Goal: Transaction & Acquisition: Subscribe to service/newsletter

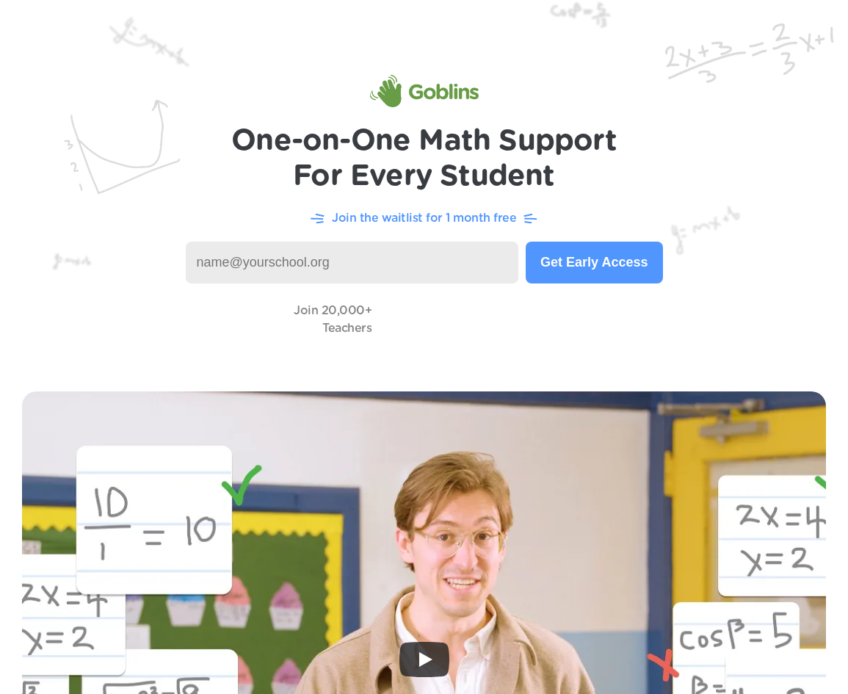
click at [366, 251] on input at bounding box center [352, 263] width 333 height 42
type input "erin.coffey@madison.kyschools.us"
click at [578, 277] on button "Get Early Access" at bounding box center [594, 263] width 137 height 42
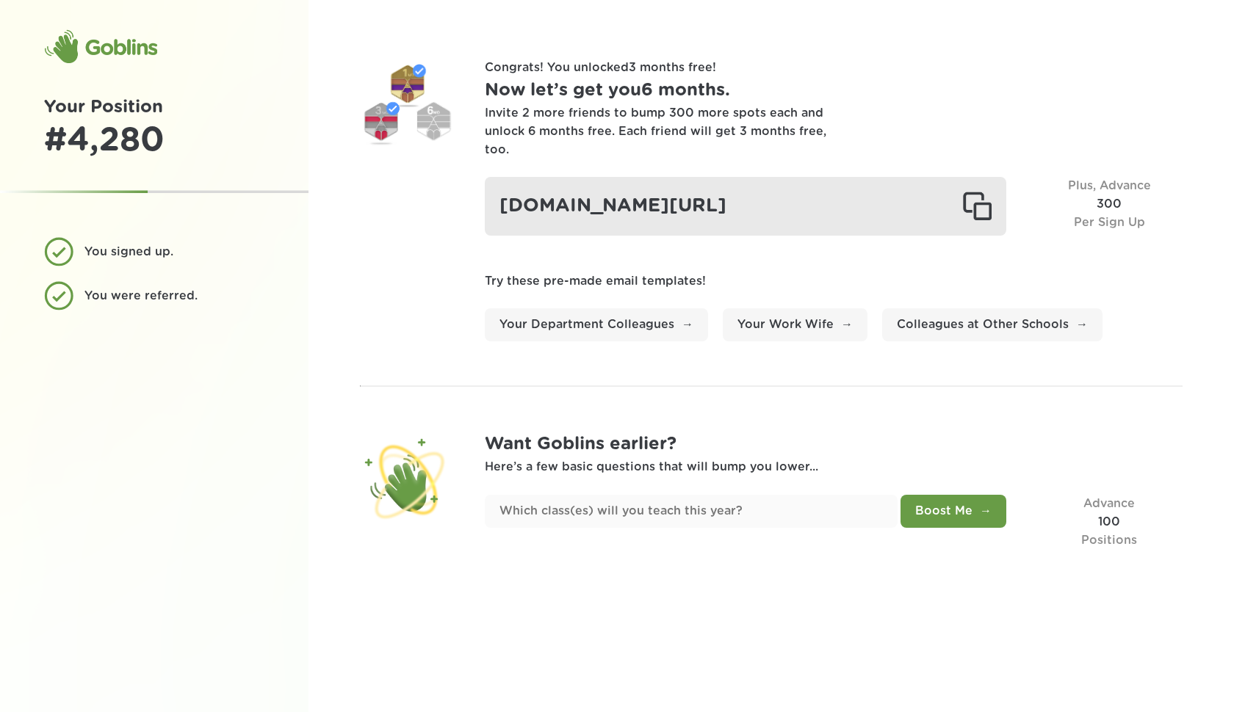
click at [848, 192] on div at bounding box center [976, 206] width 29 height 29
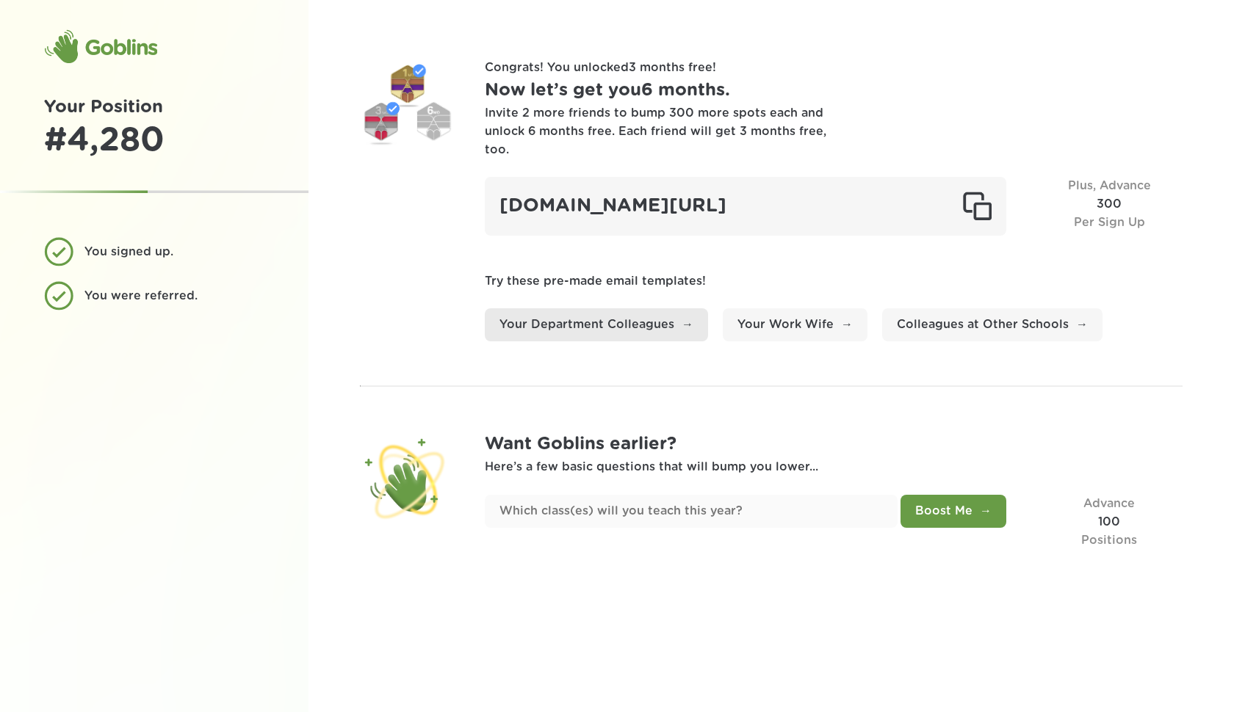
click at [636, 309] on link "Your Department Colleagues" at bounding box center [596, 325] width 223 height 33
click at [117, 34] on div "Goblins" at bounding box center [100, 46] width 113 height 35
click at [117, 46] on div "Goblins" at bounding box center [100, 46] width 113 height 35
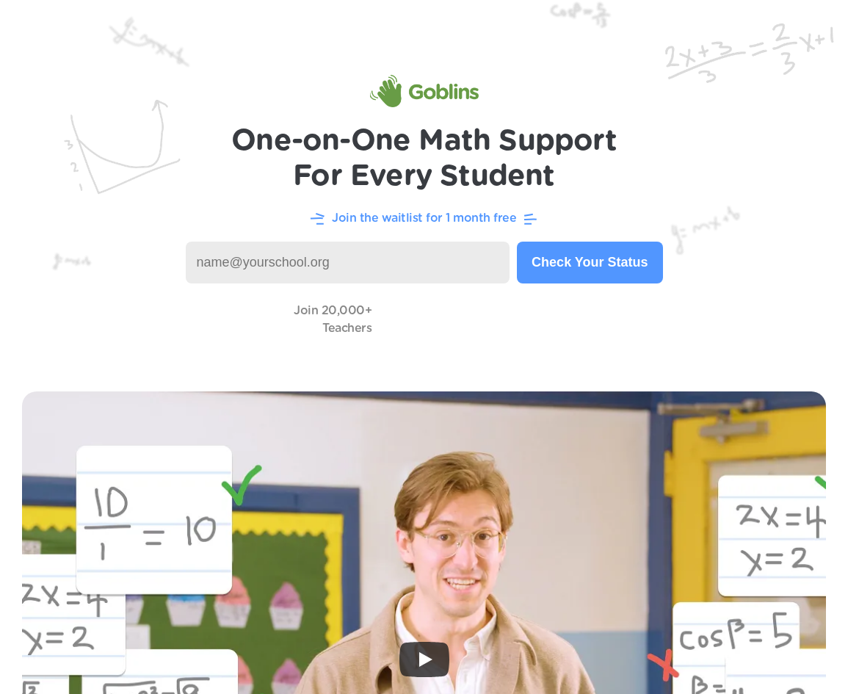
click at [237, 261] on input at bounding box center [348, 263] width 325 height 42
type input "[EMAIL_ADDRESS][DOMAIN_NAME]"
click at [574, 263] on button "Check Your Status" at bounding box center [589, 263] width 145 height 42
